Goal: Transaction & Acquisition: Purchase product/service

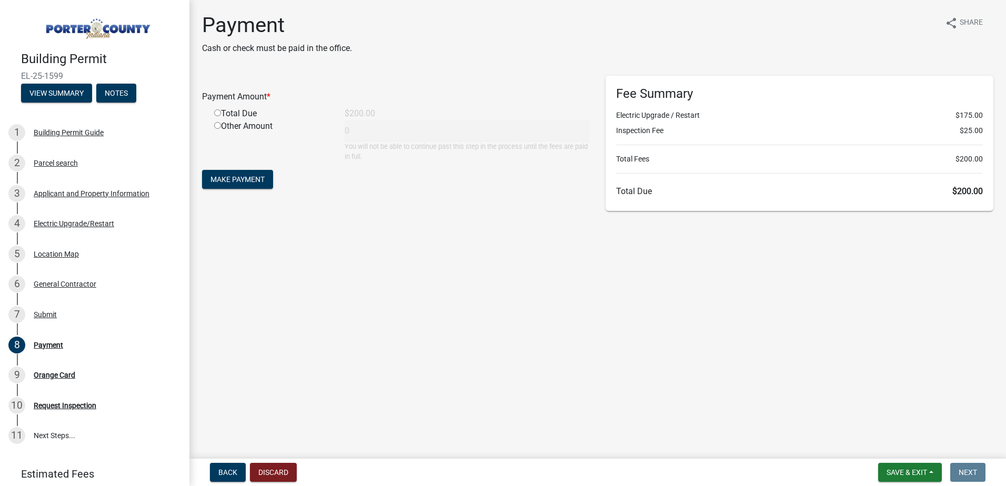
click at [217, 113] on input "radio" at bounding box center [217, 112] width 7 height 7
radio input "true"
type input "200"
click at [249, 183] on span "Make Payment" at bounding box center [237, 179] width 54 height 8
click at [218, 113] on input "radio" at bounding box center [217, 112] width 7 height 7
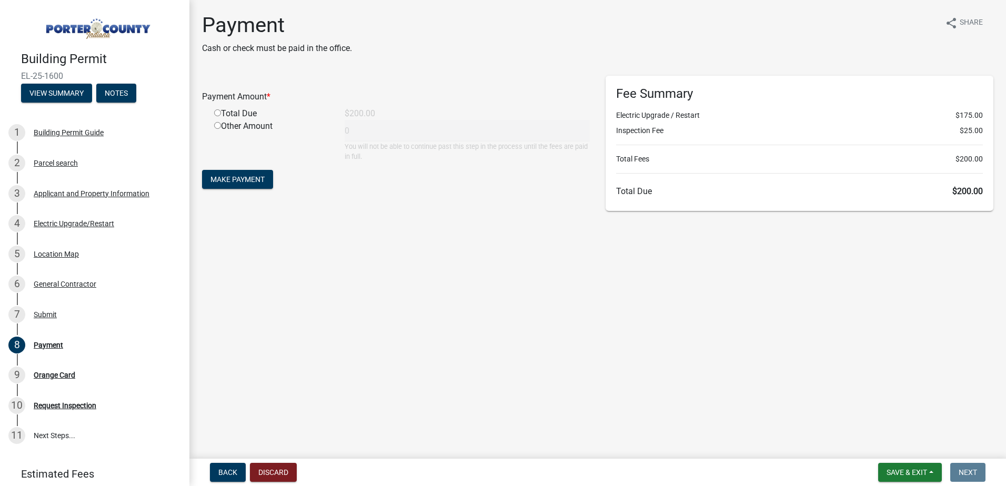
radio input "true"
type input "200"
click at [234, 178] on span "Make Payment" at bounding box center [237, 179] width 54 height 8
